Goal: Task Accomplishment & Management: Use online tool/utility

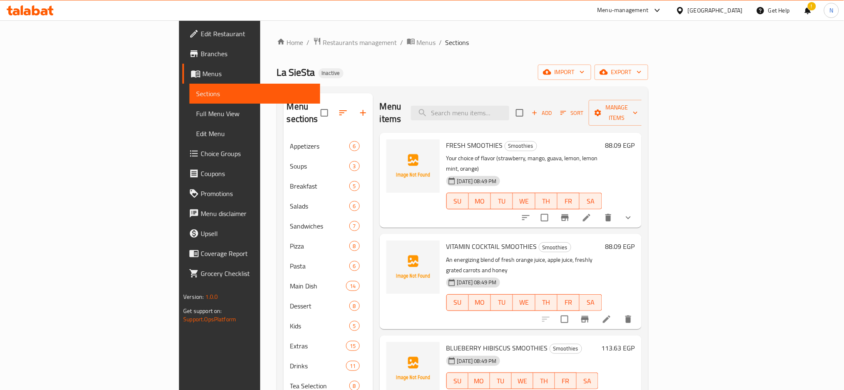
click at [739, 13] on div "[GEOGRAPHIC_DATA]" at bounding box center [714, 10] width 55 height 9
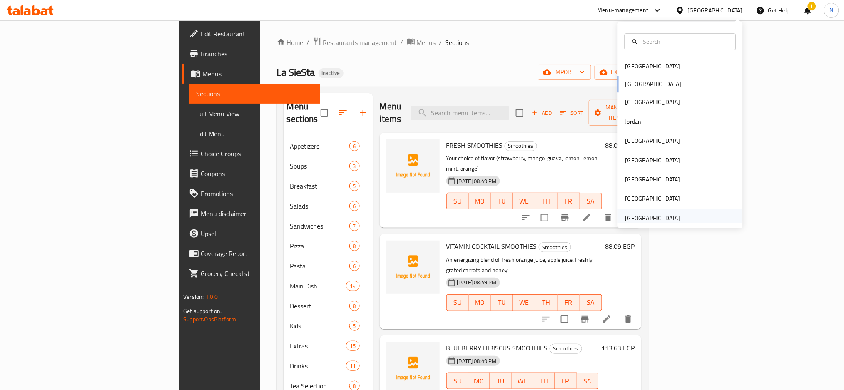
click at [633, 214] on div "[GEOGRAPHIC_DATA]" at bounding box center [652, 217] width 55 height 9
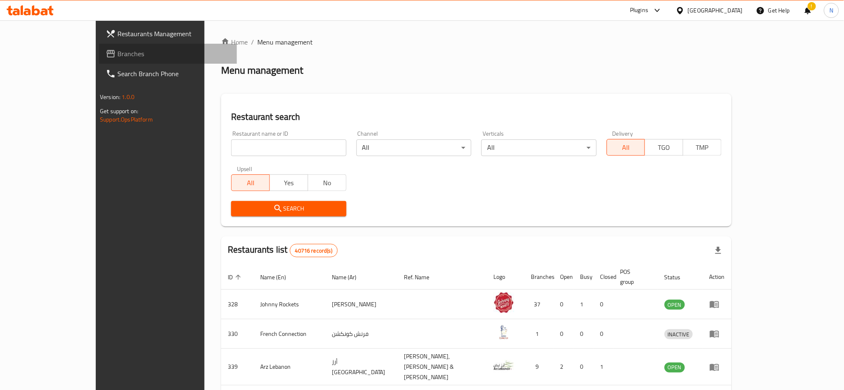
click at [99, 46] on link "Branches" at bounding box center [168, 54] width 138 height 20
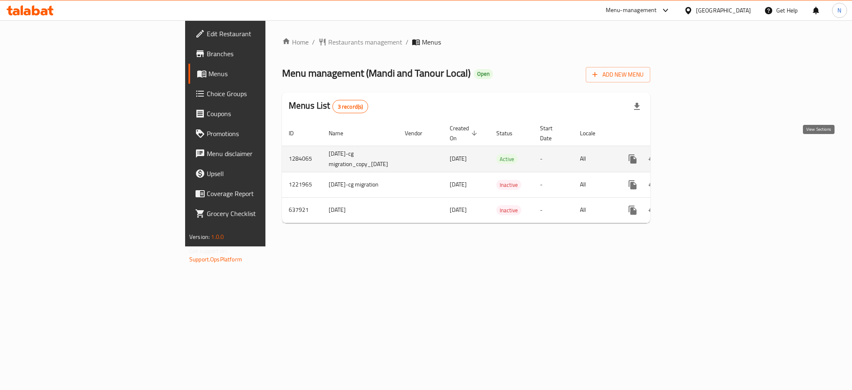
click at [698, 154] on icon "enhanced table" at bounding box center [693, 159] width 10 height 10
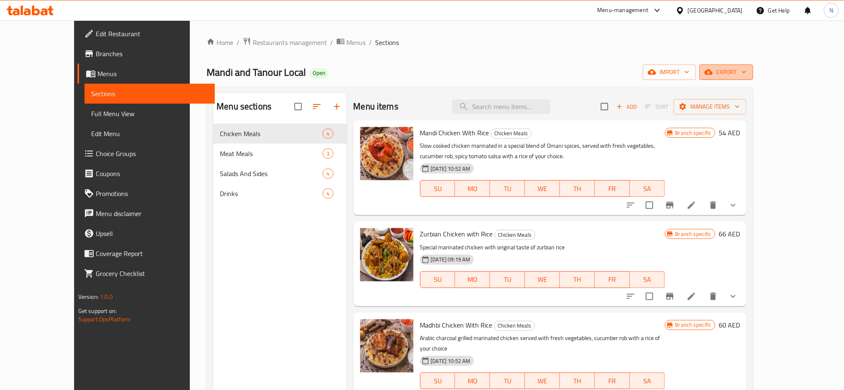
click at [746, 75] on span "export" at bounding box center [726, 72] width 40 height 10
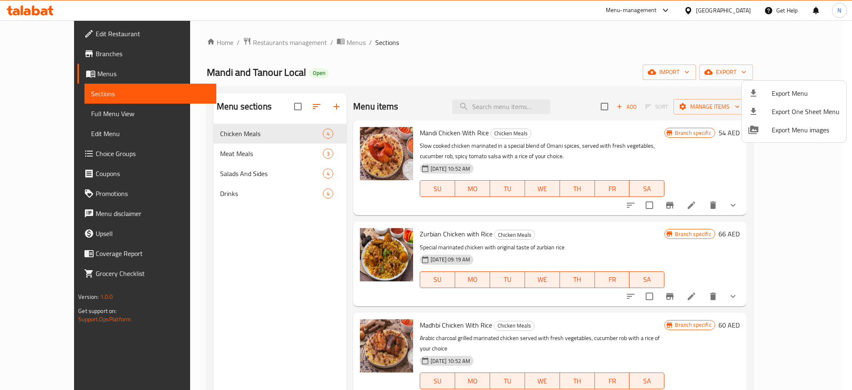
click at [713, 47] on div at bounding box center [426, 195] width 852 height 390
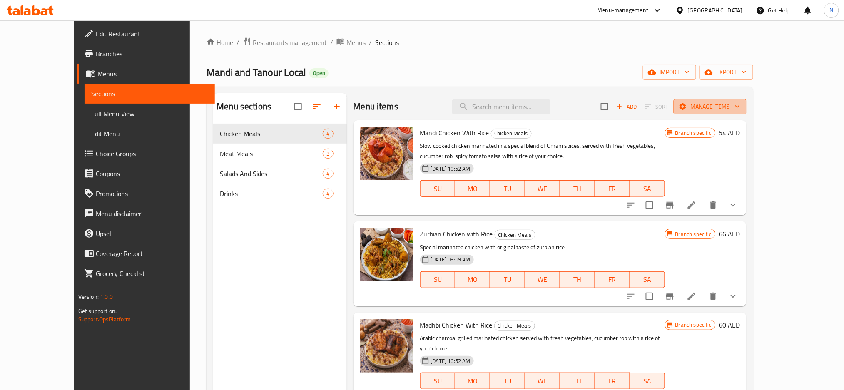
click at [739, 109] on span "Manage items" at bounding box center [710, 107] width 60 height 10
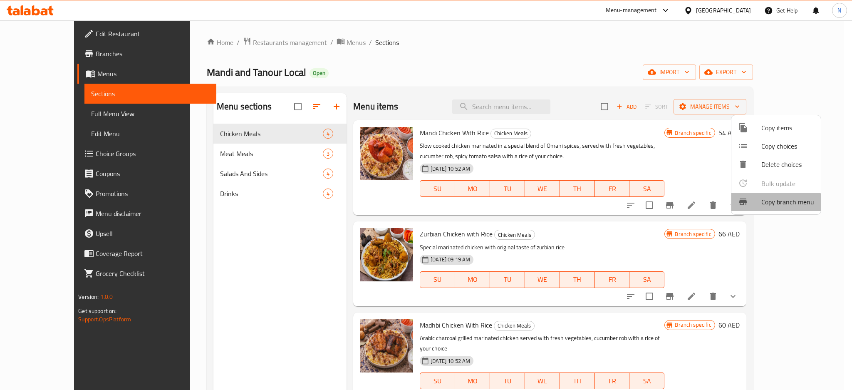
click at [767, 203] on span "Copy branch menu" at bounding box center [788, 202] width 53 height 10
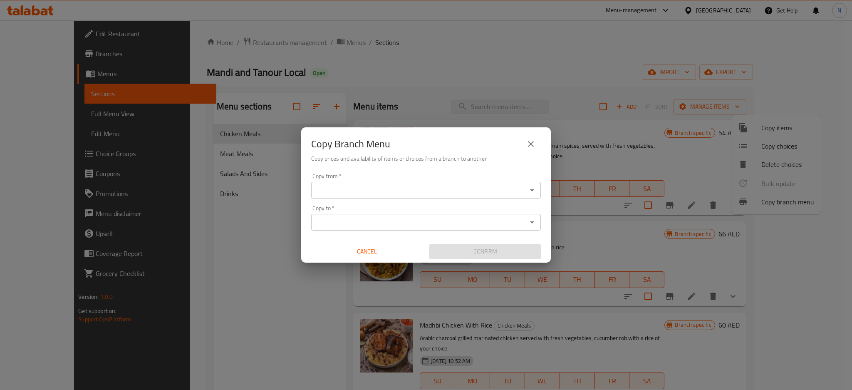
click at [496, 197] on div "Copy from *" at bounding box center [426, 190] width 230 height 17
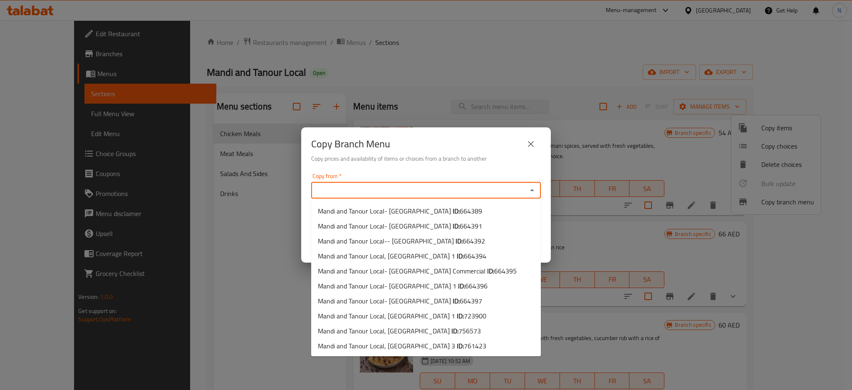
click at [479, 185] on input "Copy from   *" at bounding box center [419, 190] width 211 height 12
click at [478, 327] on li "Mandi and Tanour Local, Al Ameriya ID: 771762" at bounding box center [426, 330] width 230 height 15
type input "Mandi and Tanour Local, Al Ameriya"
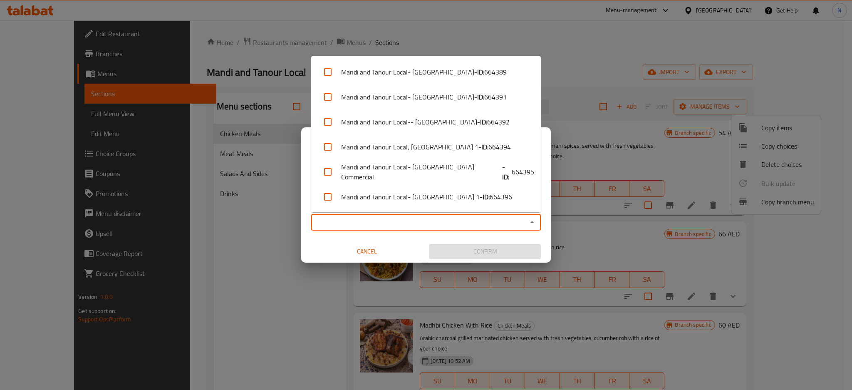
click at [363, 218] on input "Copy to   *" at bounding box center [419, 222] width 211 height 12
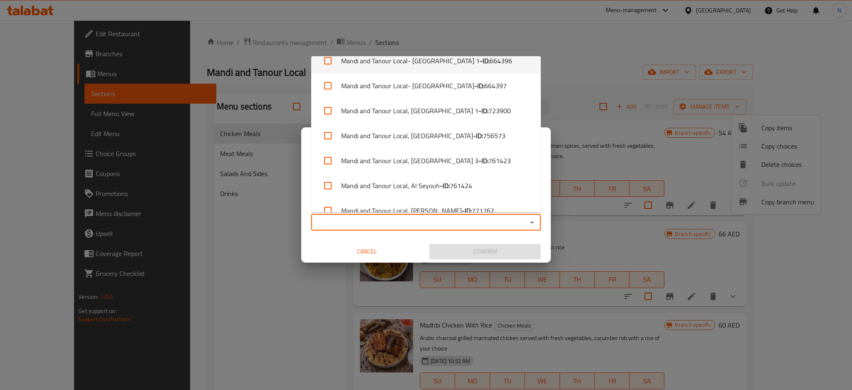
scroll to position [174, 0]
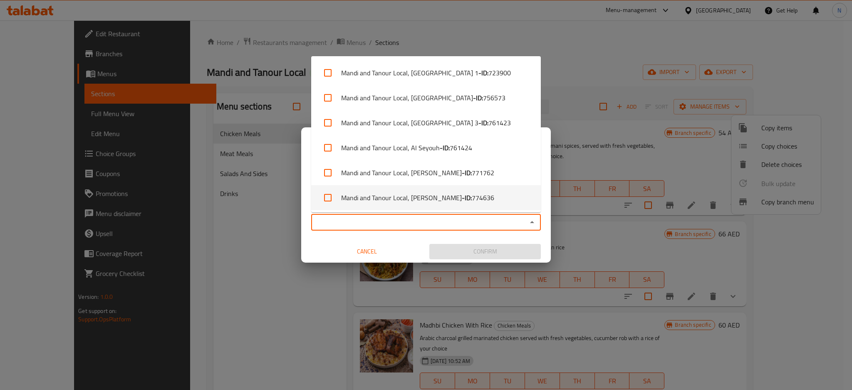
click at [493, 199] on li "Mandi and Tanour Local, Al Dhahir - ID: 774636" at bounding box center [426, 197] width 230 height 25
checkbox input "true"
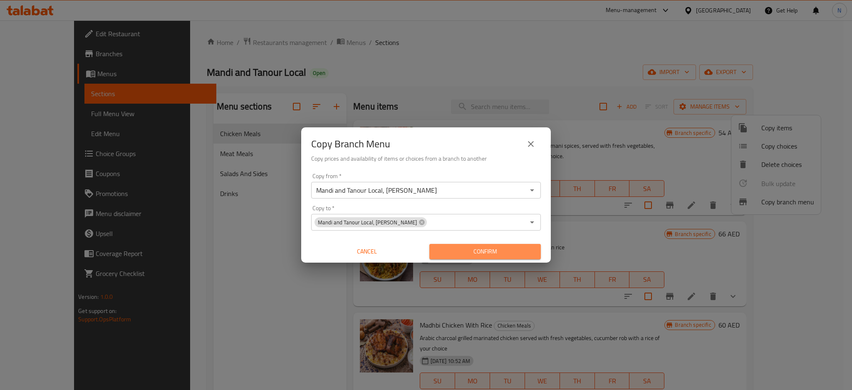
click at [476, 249] on span "Confirm" at bounding box center [485, 251] width 98 height 10
